Goal: Task Accomplishment & Management: Manage account settings

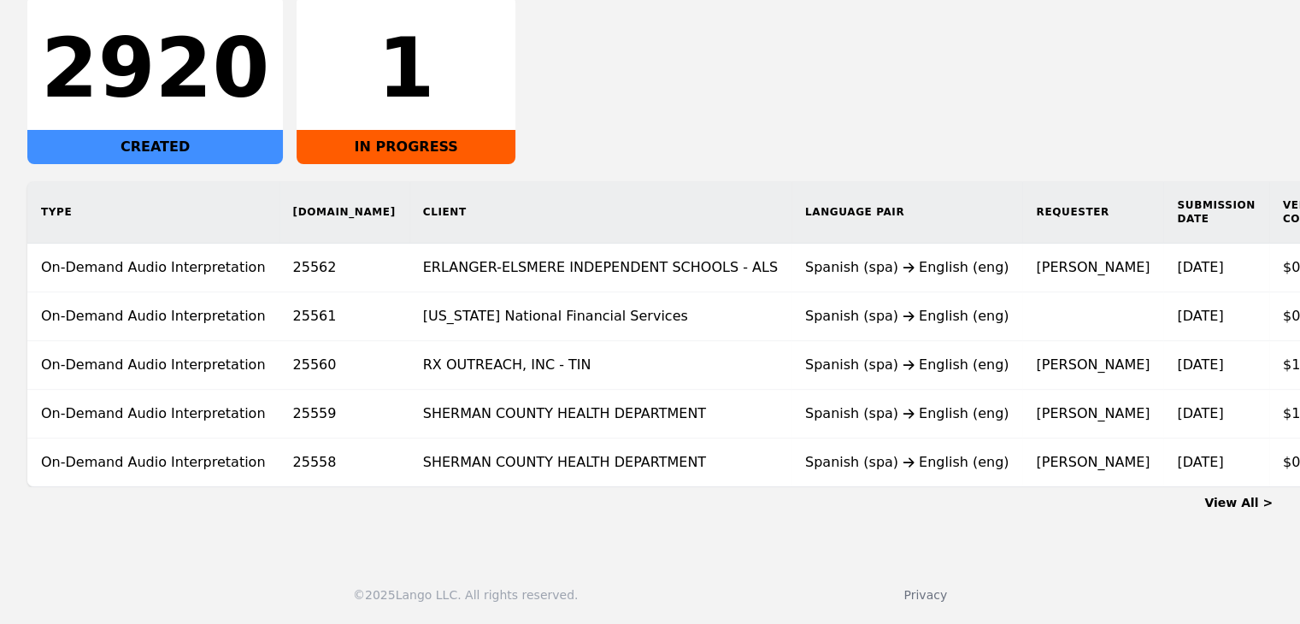
click at [554, 536] on main "Dashboard All Interpretation (On-demand) Human Translation 2920 CREATED 1 IN PR…" at bounding box center [650, 195] width 1300 height 699
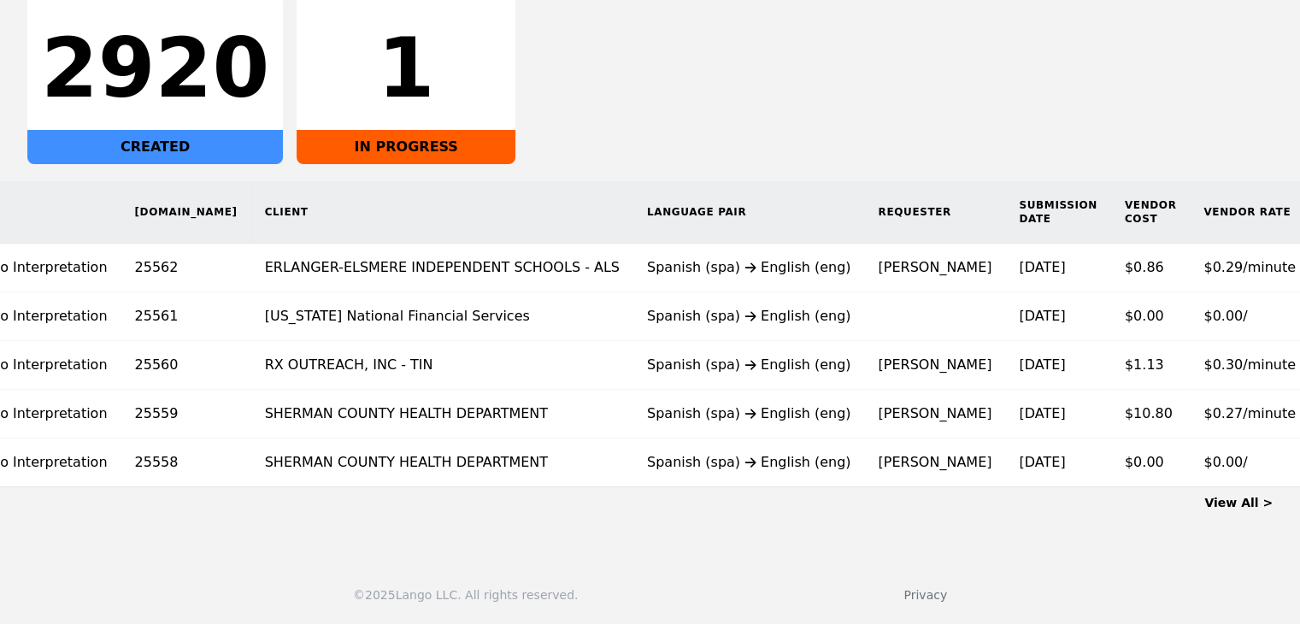
scroll to position [0, 215]
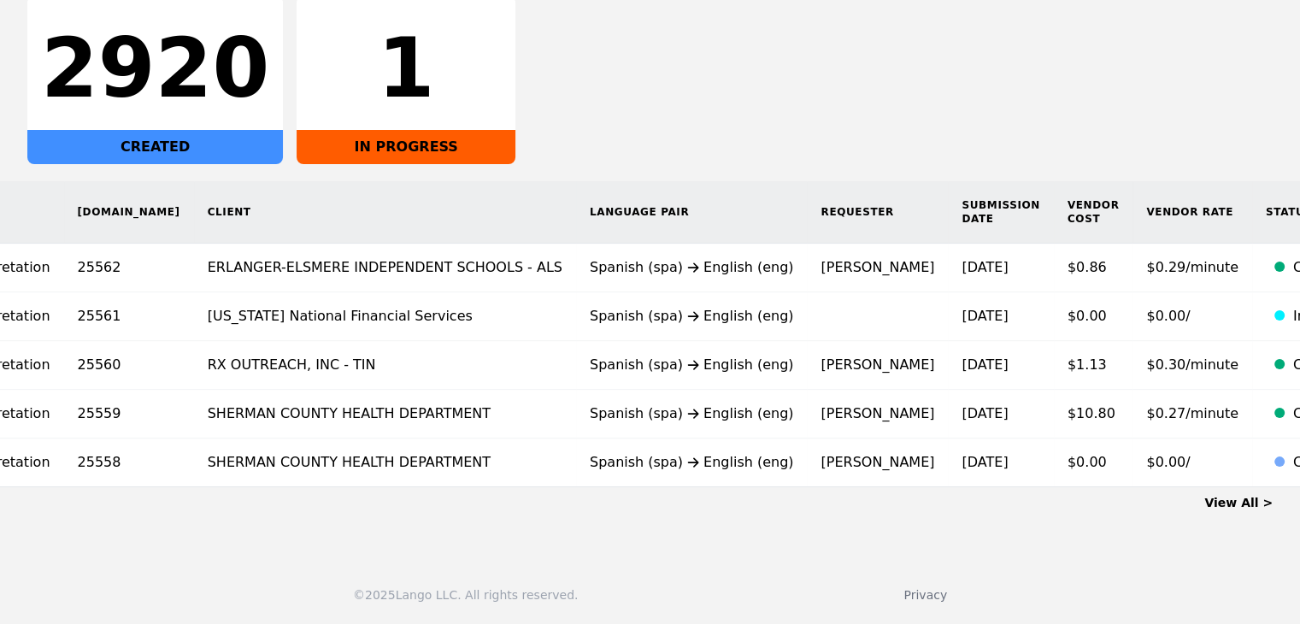
click at [1239, 496] on link "View All >" at bounding box center [1238, 503] width 68 height 14
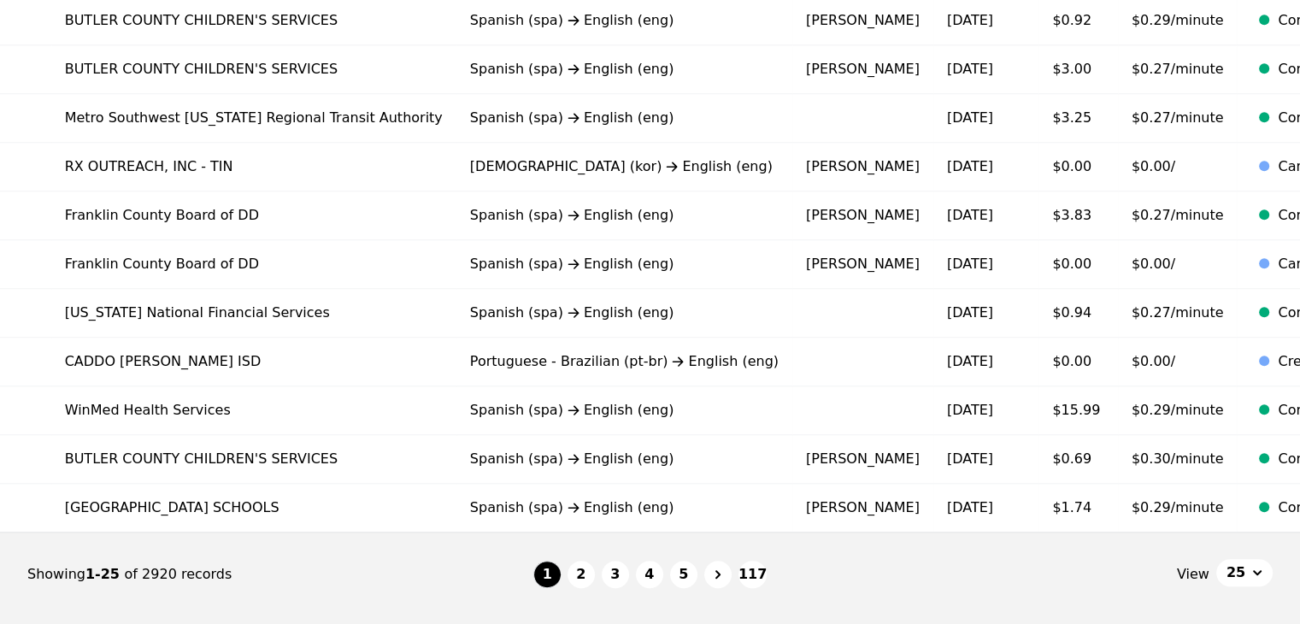
scroll to position [1144, 0]
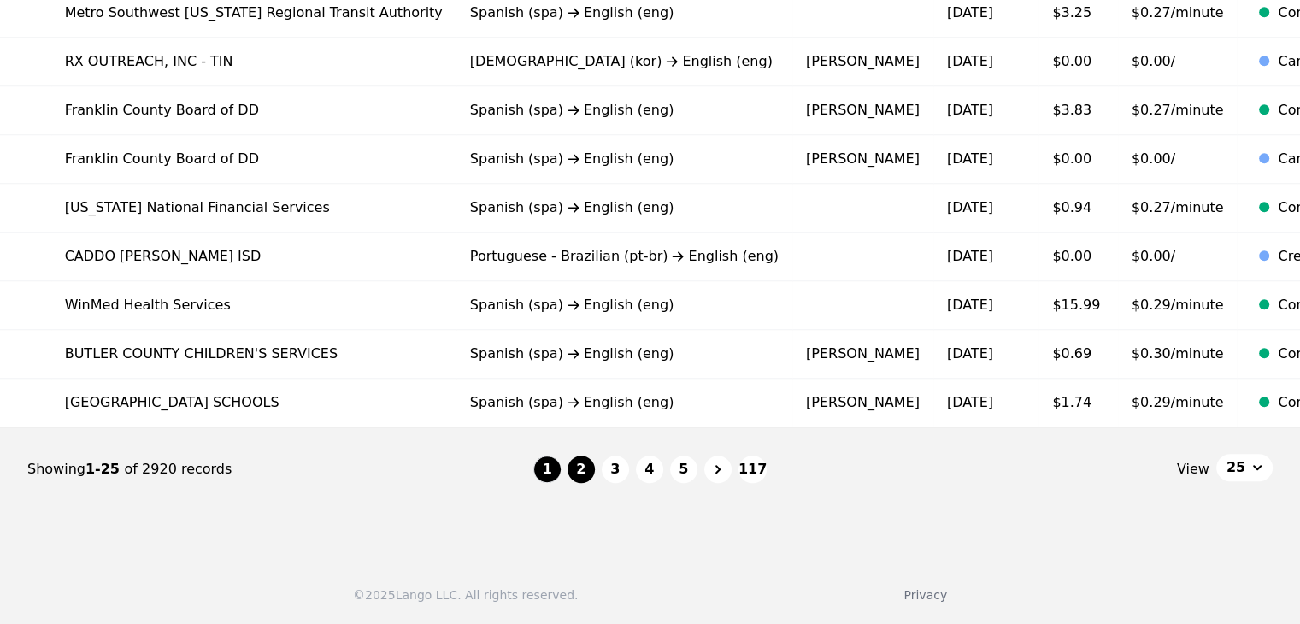
click at [577, 465] on button "2" at bounding box center [581, 469] width 27 height 27
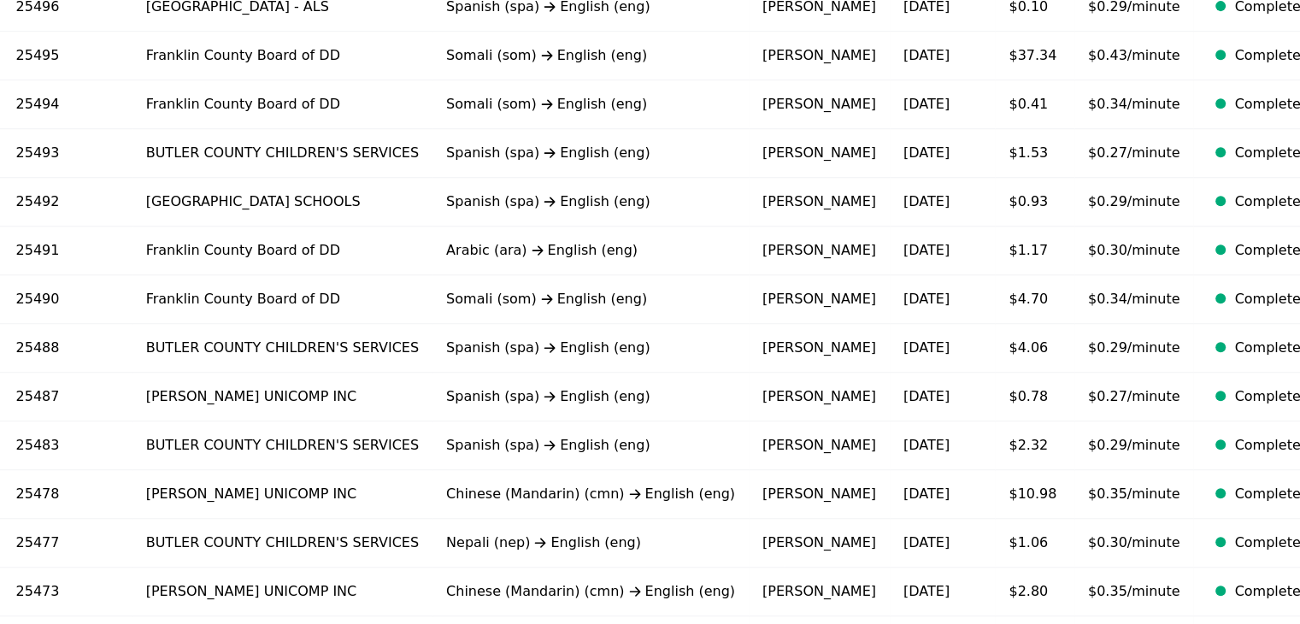
scroll to position [1144, 0]
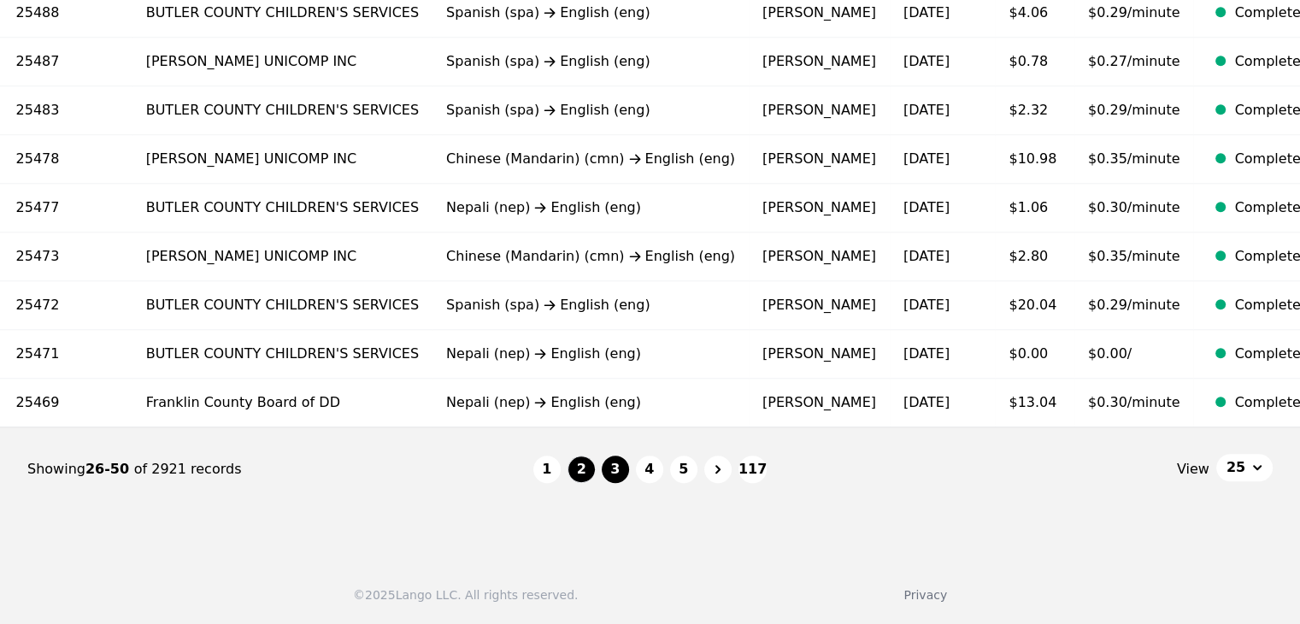
click at [620, 469] on button "3" at bounding box center [615, 469] width 27 height 27
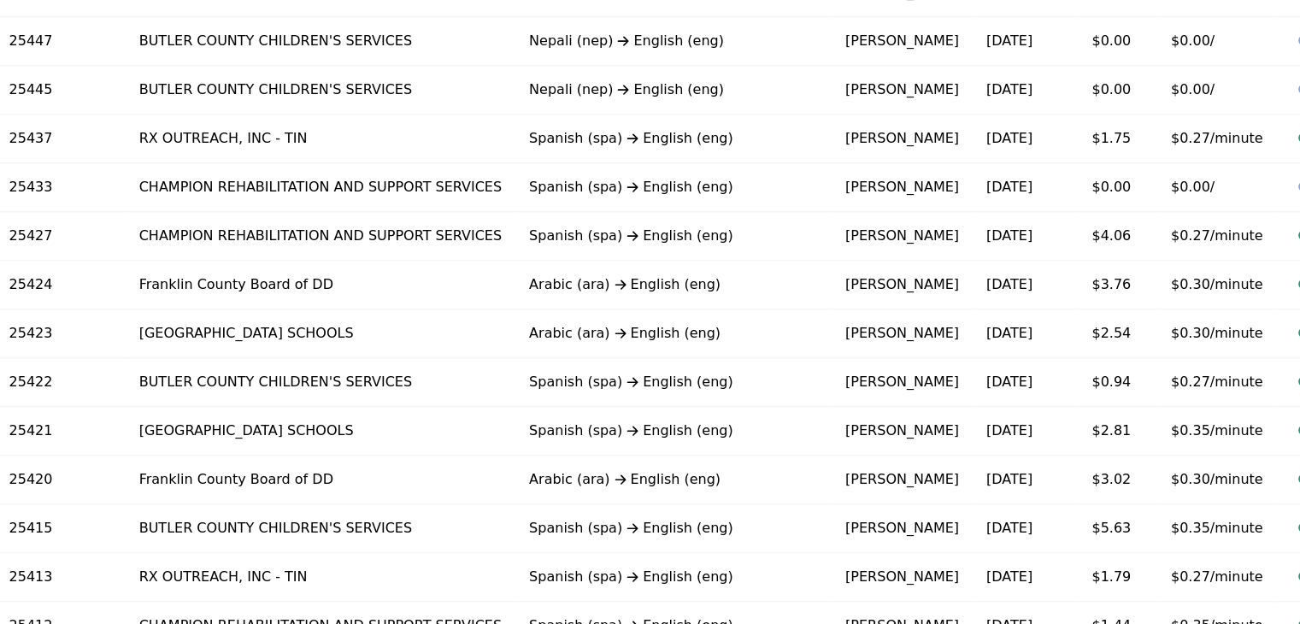
scroll to position [1144, 0]
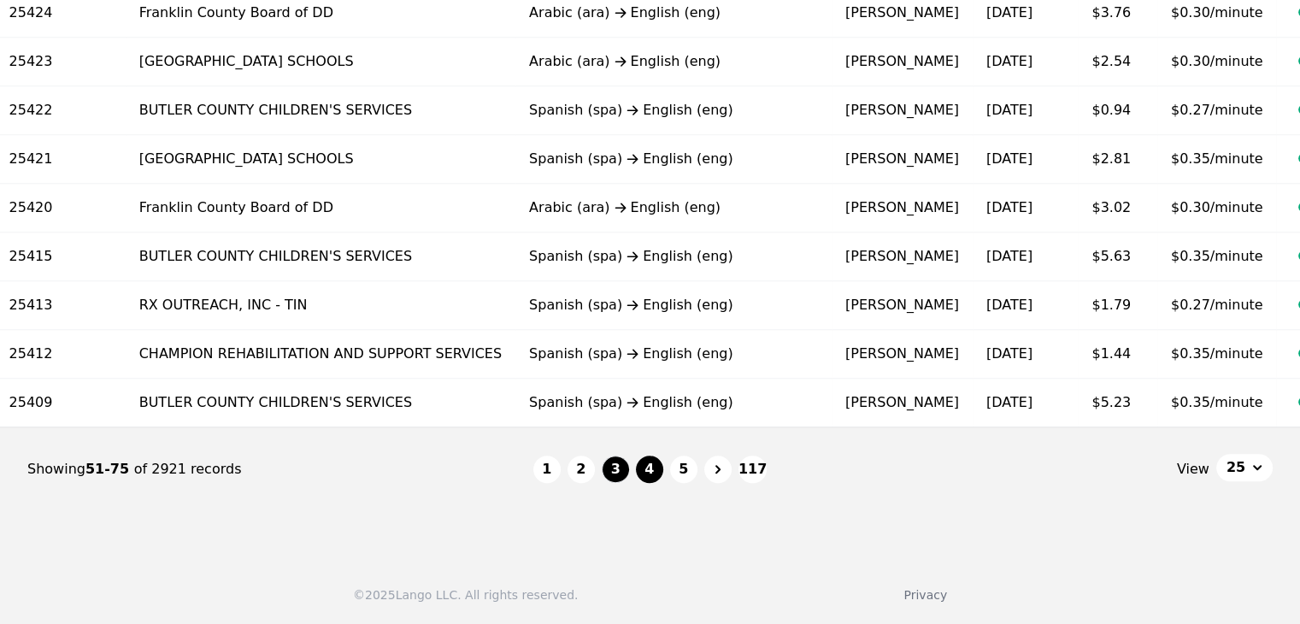
click at [654, 473] on button "4" at bounding box center [649, 469] width 27 height 27
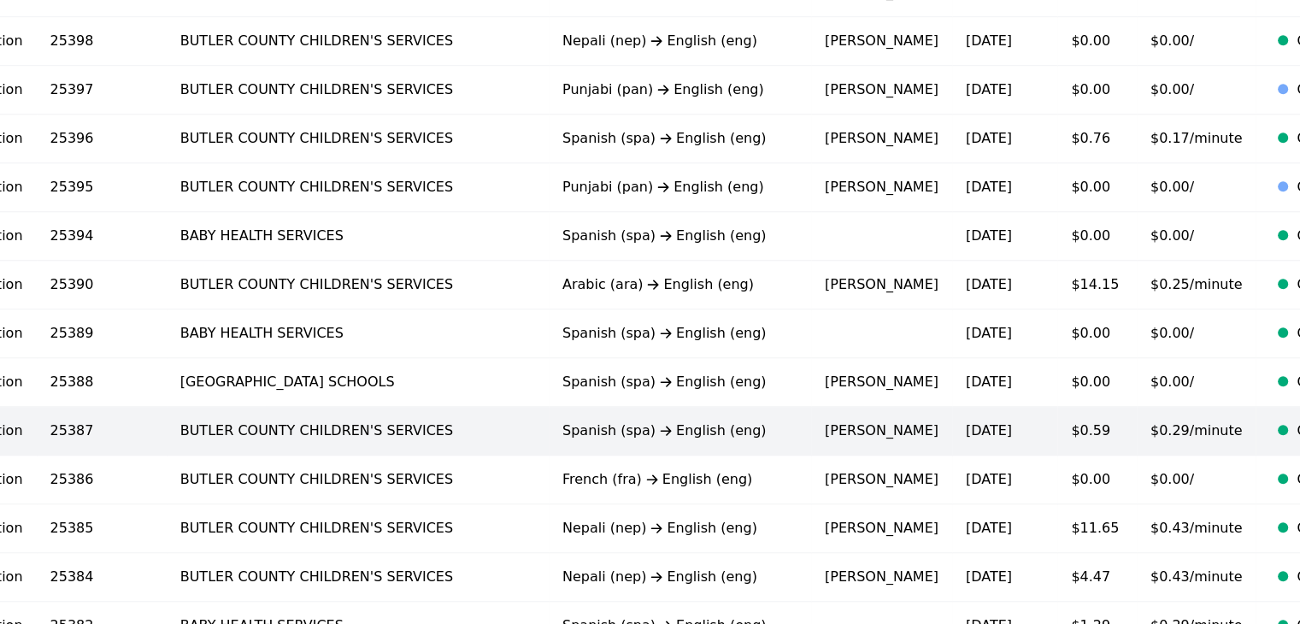
scroll to position [1144, 0]
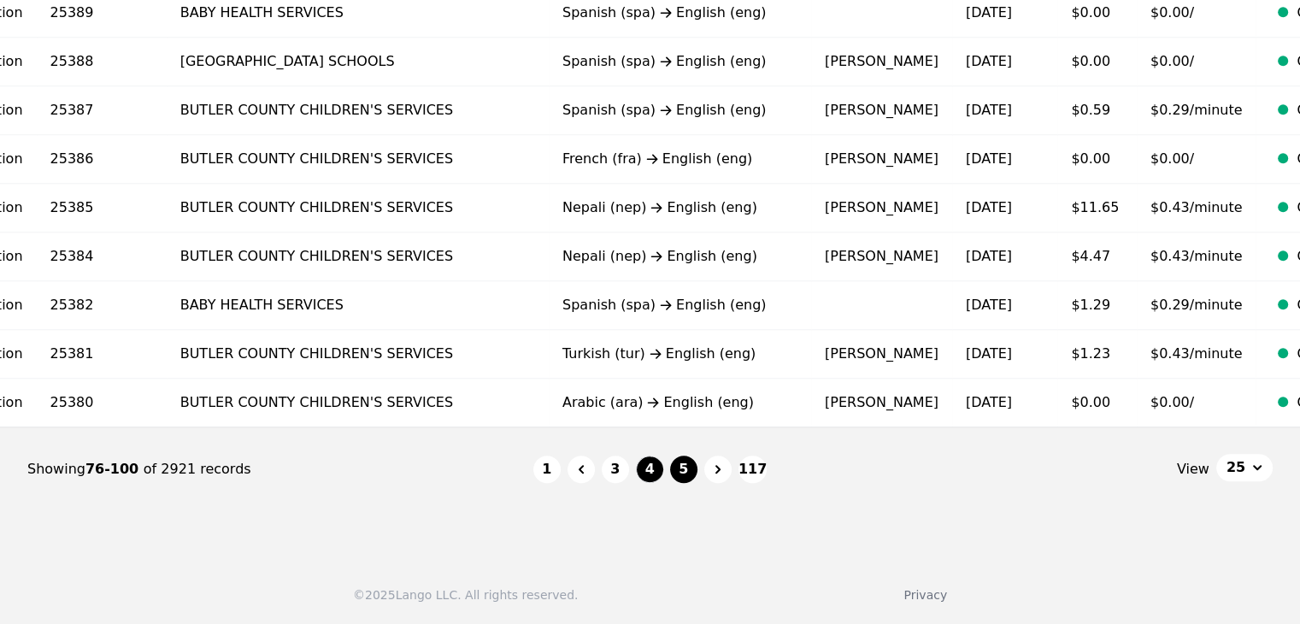
click at [678, 468] on button "5" at bounding box center [683, 469] width 27 height 27
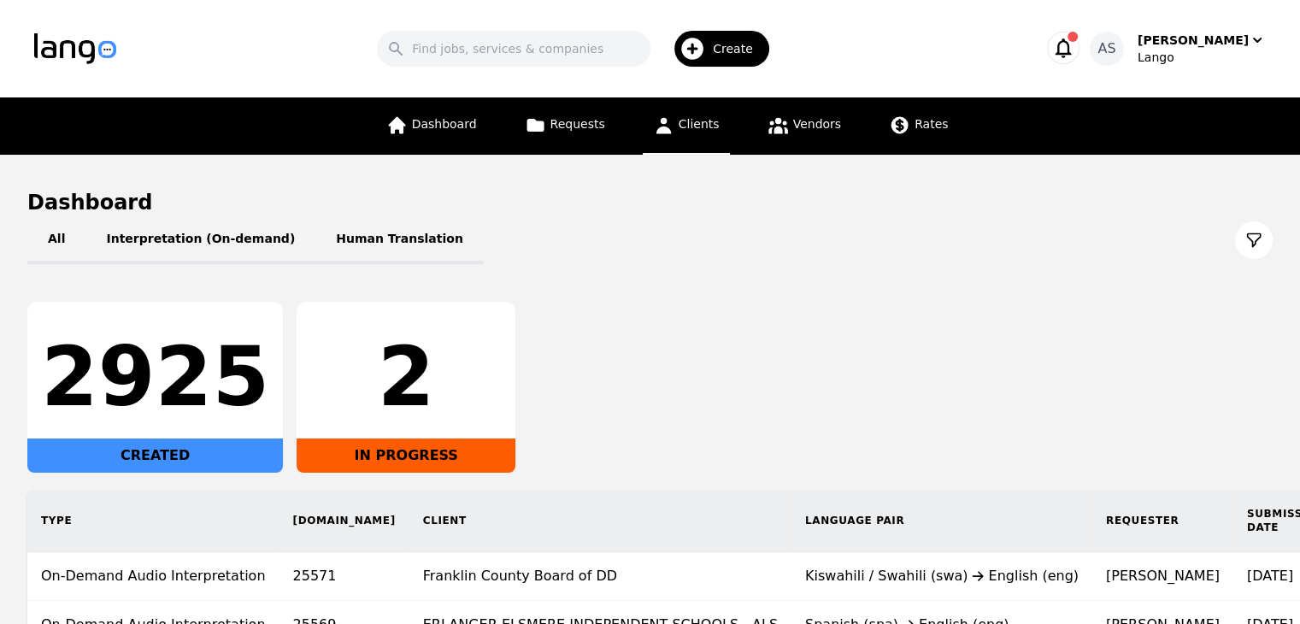
click at [670, 127] on icon at bounding box center [663, 125] width 21 height 21
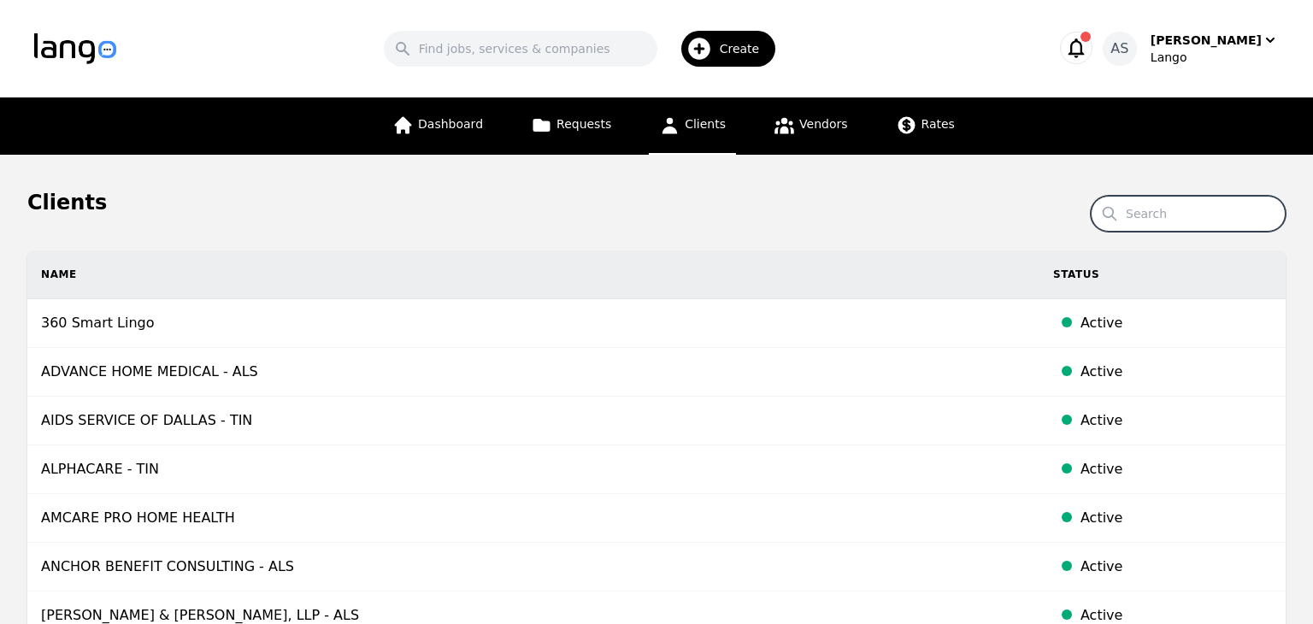
click at [1205, 214] on input "Search" at bounding box center [1188, 214] width 195 height 36
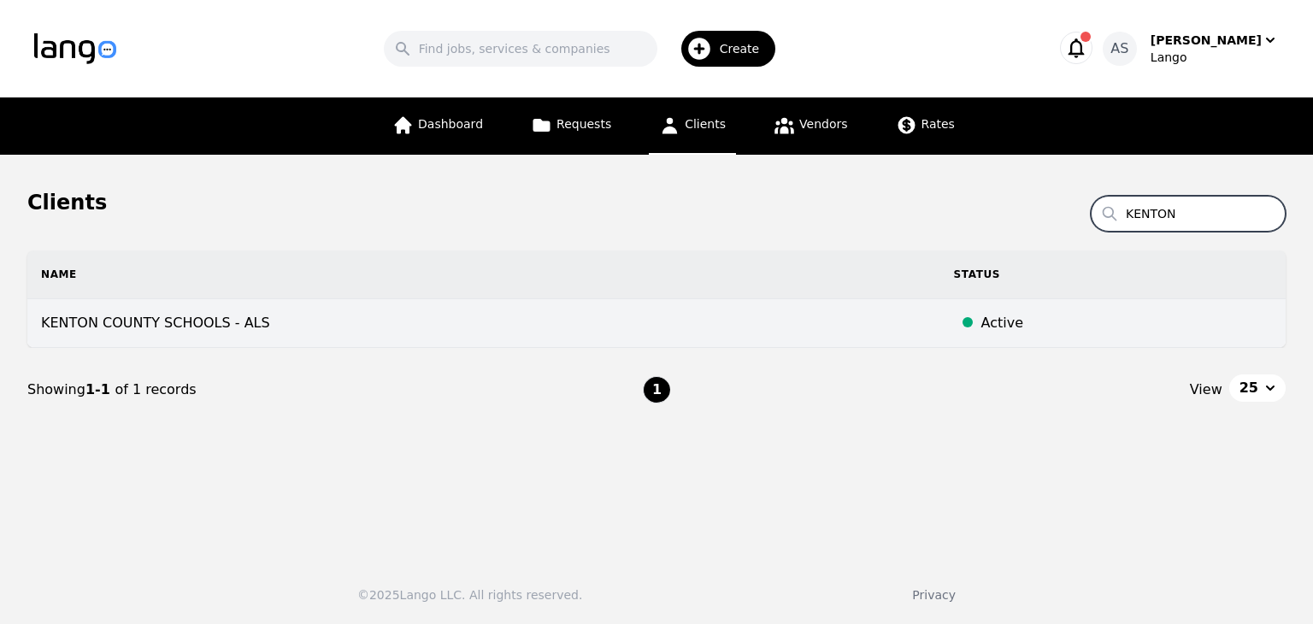
type input "KENTON"
click at [464, 320] on td "KENTON COUNTY SCHOOLS - ALS" at bounding box center [483, 323] width 913 height 49
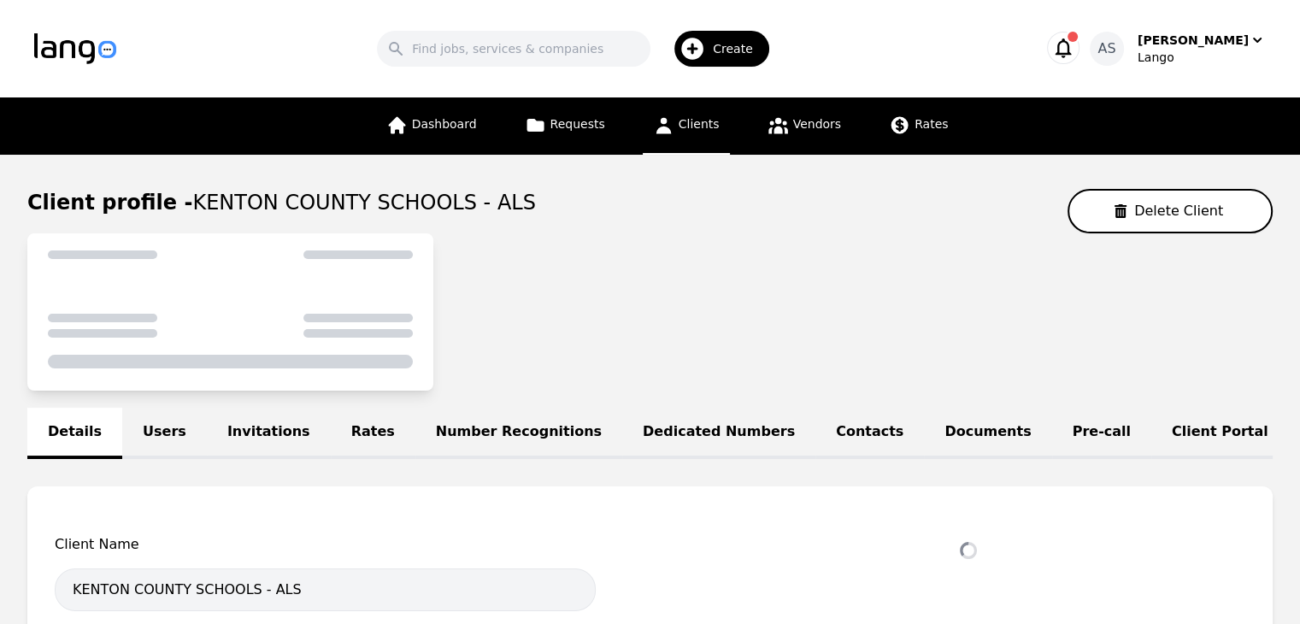
select select "active"
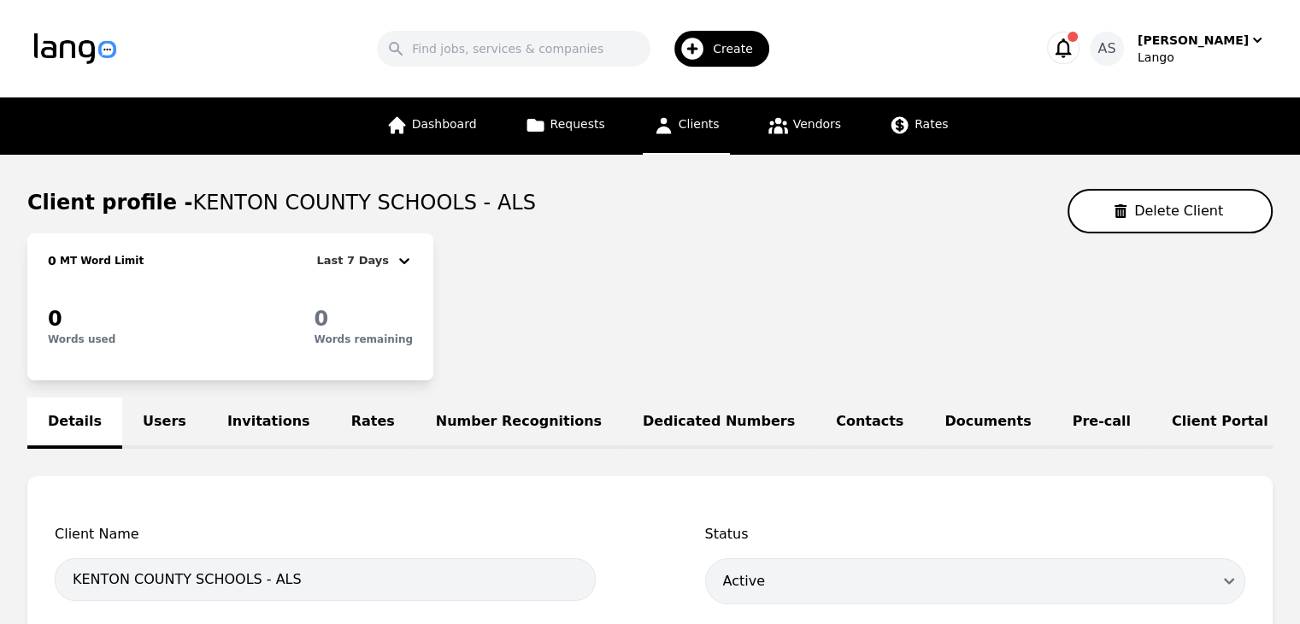
click at [1052, 432] on link "Pre-call" at bounding box center [1101, 422] width 99 height 51
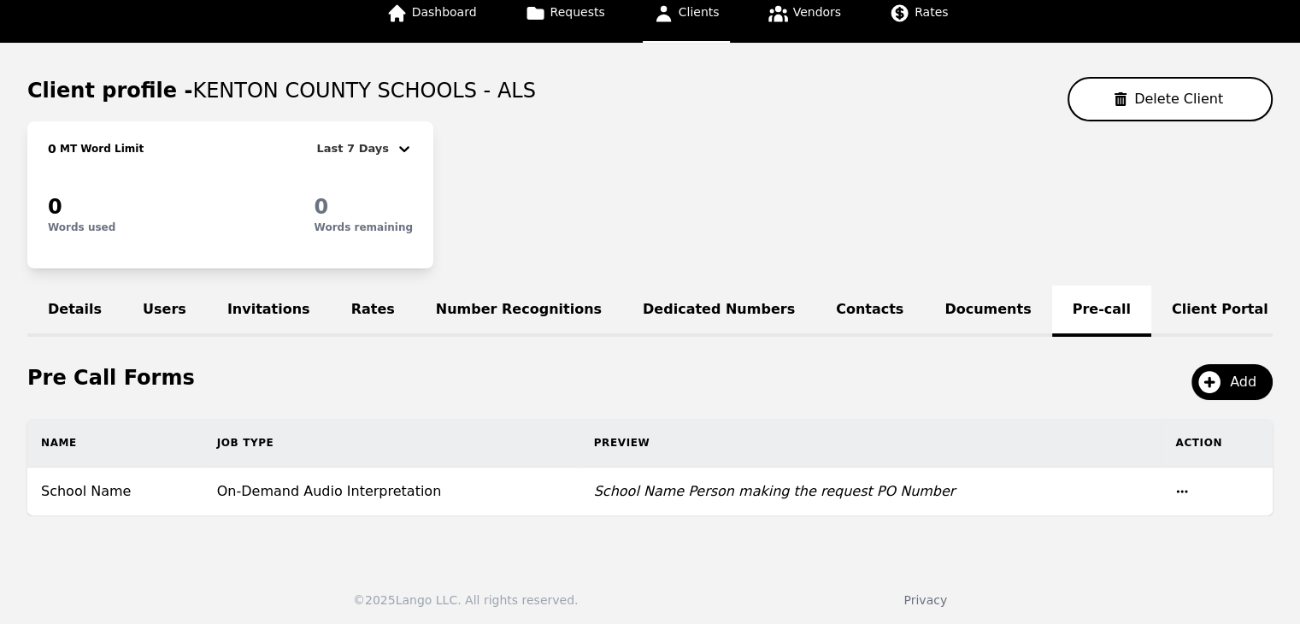
scroll to position [128, 0]
